Goal: Task Accomplishment & Management: Use online tool/utility

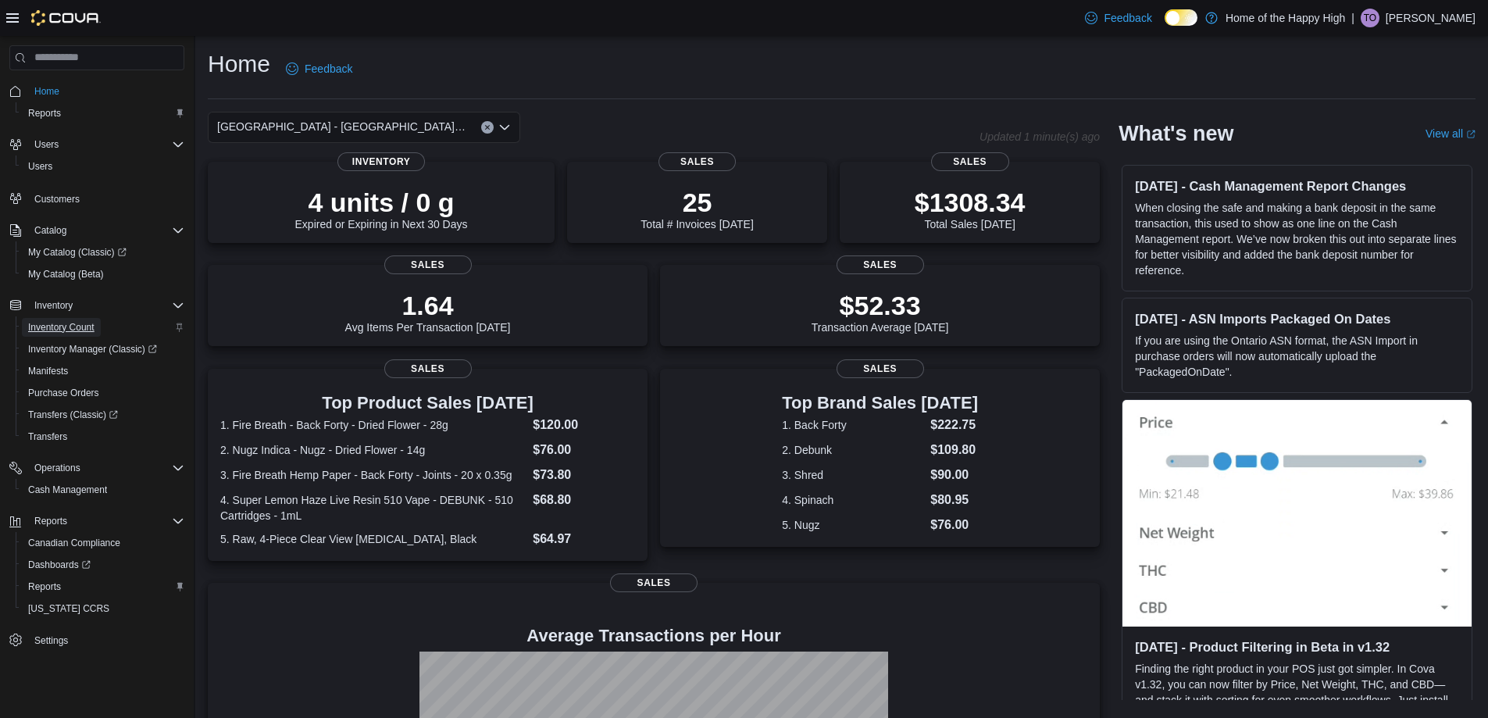
click at [52, 334] on span "Inventory Count" at bounding box center [61, 327] width 66 height 19
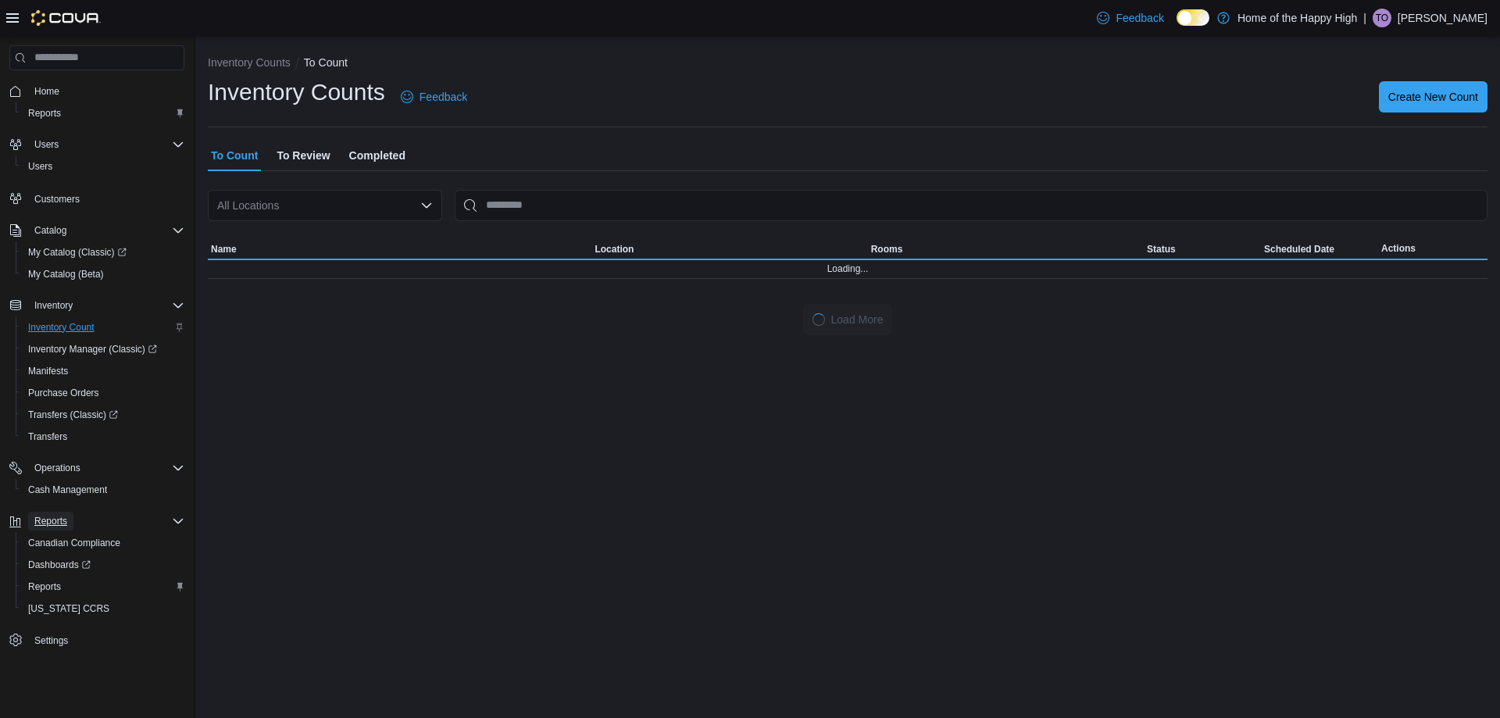
click at [55, 517] on span "Reports" at bounding box center [50, 521] width 33 height 13
click at [50, 515] on span "Reports" at bounding box center [50, 521] width 33 height 13
click at [47, 586] on span "Reports" at bounding box center [44, 587] width 33 height 13
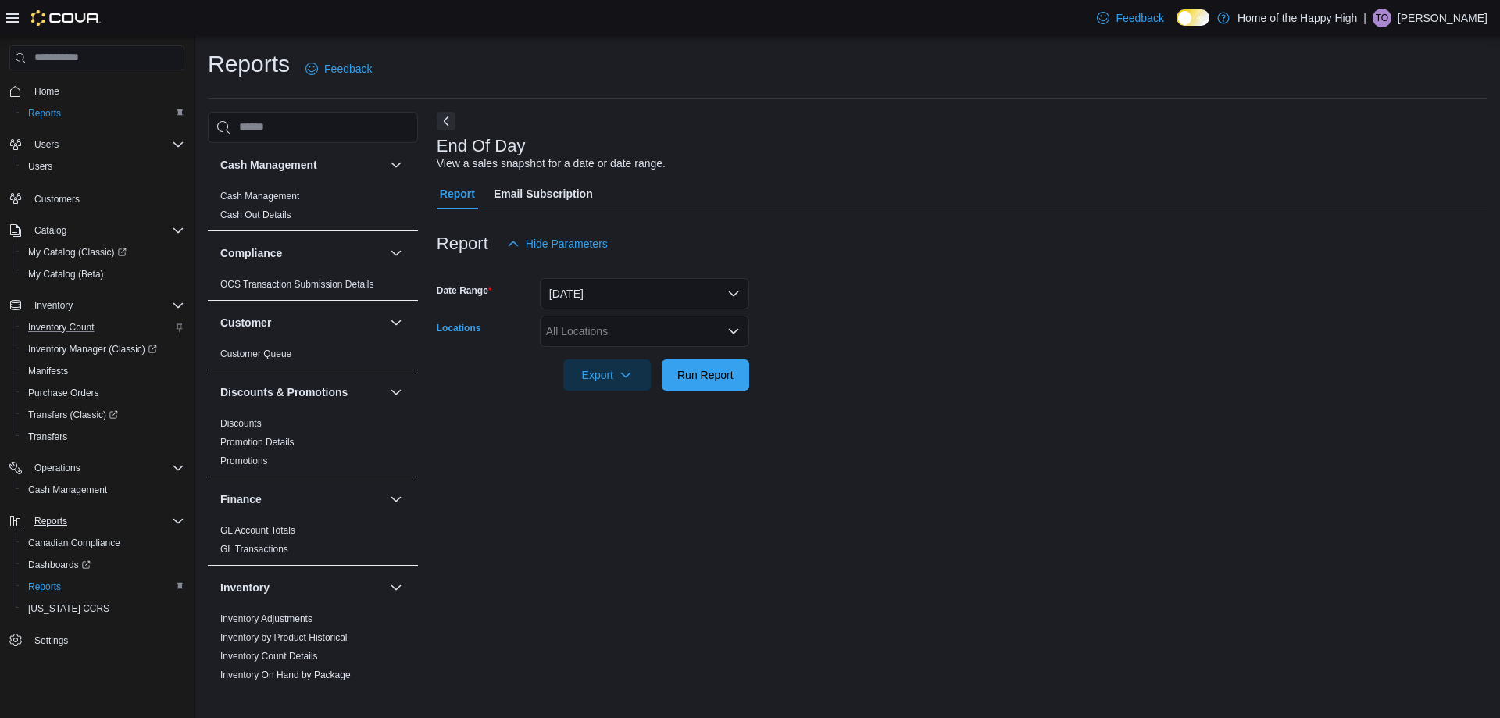
click at [604, 341] on div "All Locations" at bounding box center [644, 331] width 209 height 31
type input "***"
drag, startPoint x: 648, startPoint y: 359, endPoint x: 904, endPoint y: 301, distance: 262.0
click at [649, 358] on span "[GEOGRAPHIC_DATA] - [GEOGRAPHIC_DATA] - Fire & Flower" at bounding box center [761, 358] width 313 height 16
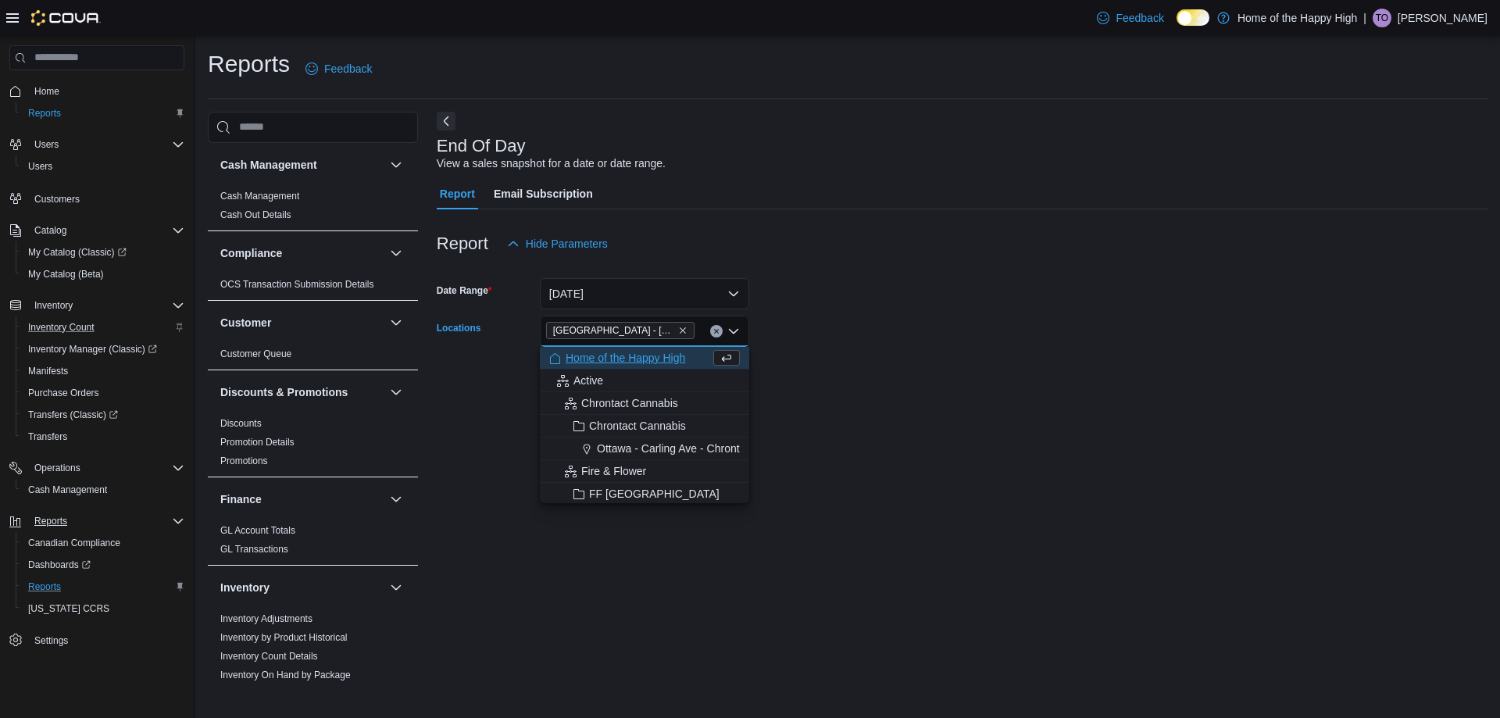
drag, startPoint x: 904, startPoint y: 301, endPoint x: 775, endPoint y: 338, distance: 134.0
click at [902, 301] on form "Date Range [DATE] Locations [GEOGRAPHIC_DATA] - [GEOGRAPHIC_DATA] - Fire & Flow…" at bounding box center [962, 324] width 1051 height 131
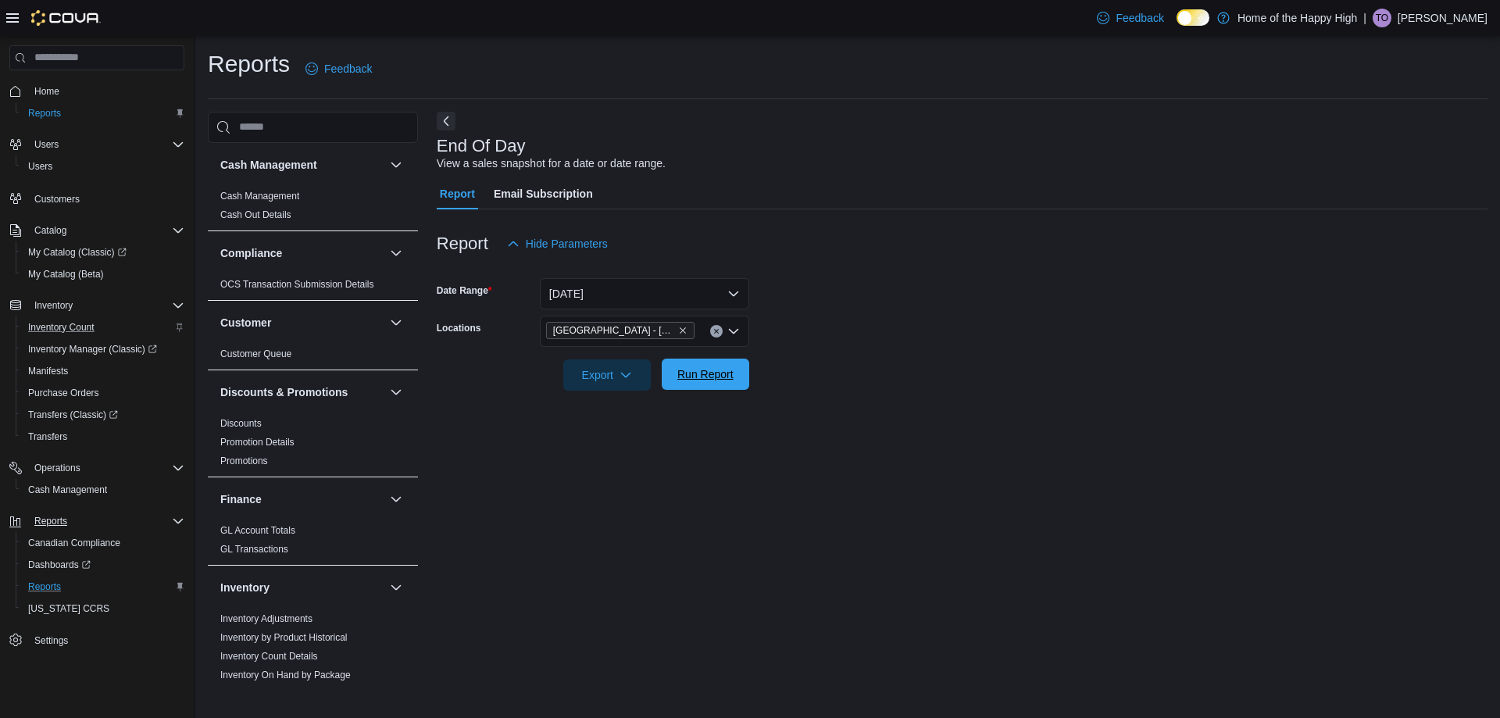
click at [729, 360] on form "Date Range [DATE] Locations [GEOGRAPHIC_DATA] - [GEOGRAPHIC_DATA] - Fire & Flow…" at bounding box center [962, 324] width 1051 height 131
click at [727, 361] on span "Run Report" at bounding box center [705, 374] width 69 height 31
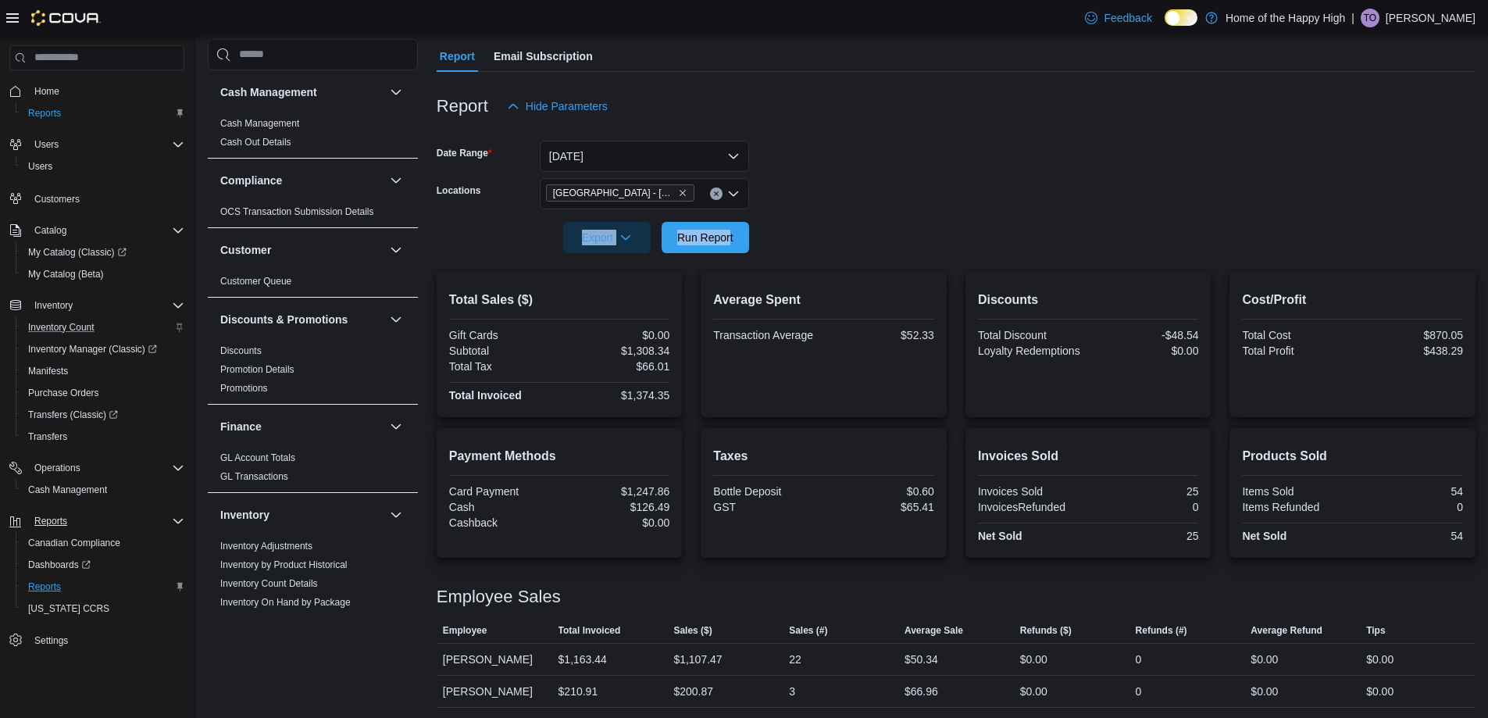
scroll to position [140, 0]
